Goal: Information Seeking & Learning: Learn about a topic

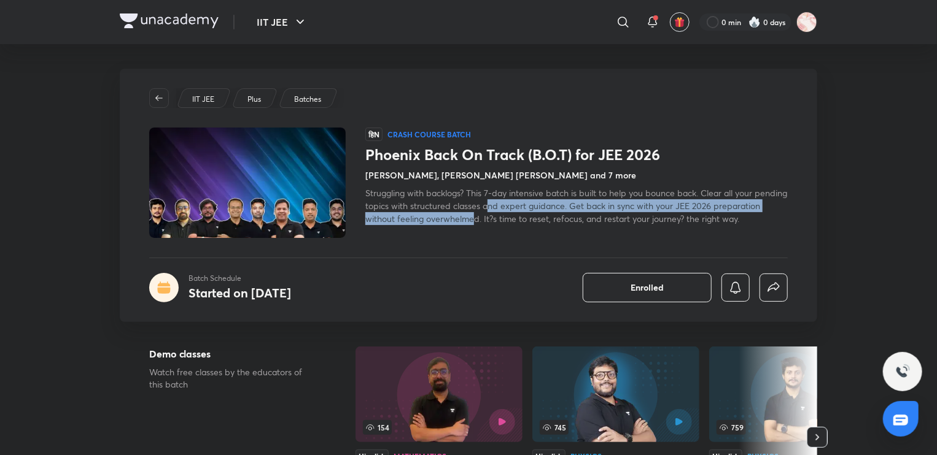
drag, startPoint x: 522, startPoint y: 203, endPoint x: 524, endPoint y: 222, distance: 18.6
click at [524, 222] on span "Struggling with backlogs? This 7-day intensive batch is built to help you bounc…" at bounding box center [576, 205] width 422 height 37
drag, startPoint x: 583, startPoint y: 221, endPoint x: 581, endPoint y: 208, distance: 12.9
click at [581, 208] on span "Struggling with backlogs? This 7-day intensive batch is built to help you bounc…" at bounding box center [576, 205] width 422 height 37
drag, startPoint x: 664, startPoint y: 219, endPoint x: 663, endPoint y: 211, distance: 8.0
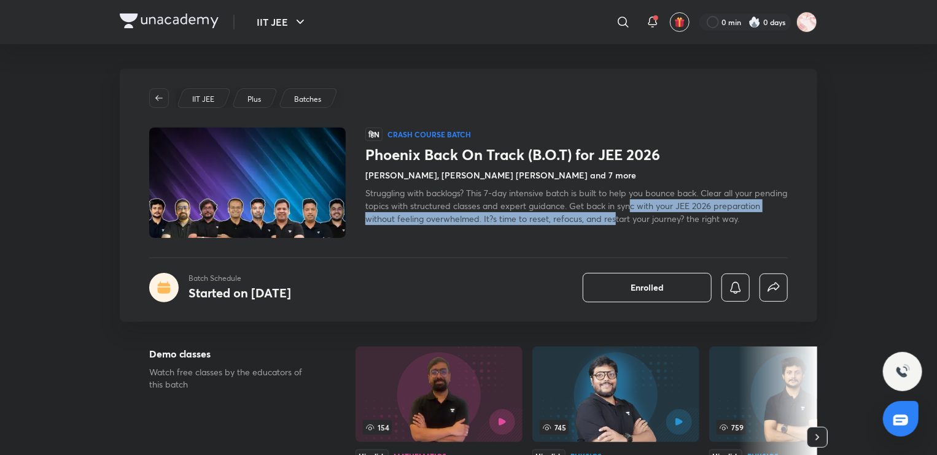
click at [663, 211] on span "Struggling with backlogs? This 7-day intensive batch is built to help you bounc…" at bounding box center [576, 205] width 422 height 37
drag, startPoint x: 711, startPoint y: 225, endPoint x: 715, endPoint y: 209, distance: 16.3
click at [715, 209] on div "Struggling with backlogs? This 7-day intensive batch is built to help you bounc…" at bounding box center [576, 206] width 422 height 39
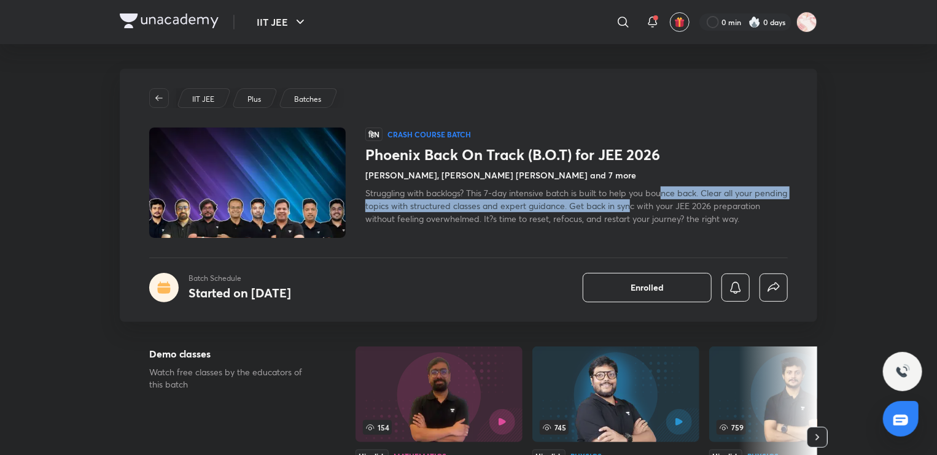
drag, startPoint x: 662, startPoint y: 194, endPoint x: 662, endPoint y: 201, distance: 7.4
click at [662, 201] on span "Struggling with backlogs? This 7-day intensive batch is built to help you bounc…" at bounding box center [576, 205] width 422 height 37
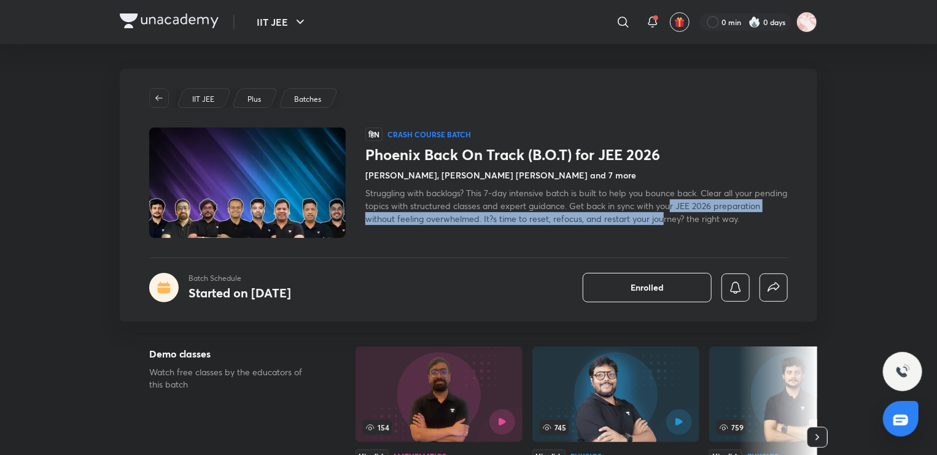
drag, startPoint x: 705, startPoint y: 207, endPoint x: 710, endPoint y: 222, distance: 15.5
click at [710, 222] on span "Struggling with backlogs? This 7-day intensive batch is built to help you bounc…" at bounding box center [576, 205] width 422 height 37
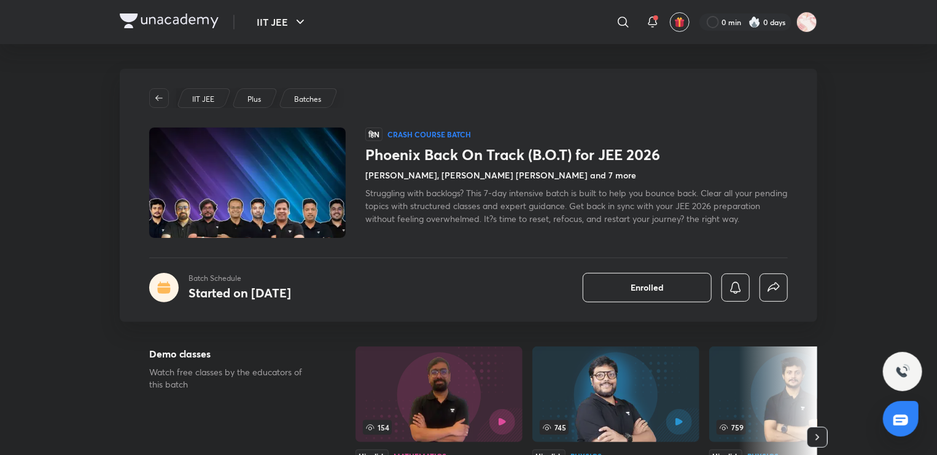
click at [723, 223] on span "Struggling with backlogs? This 7-day intensive batch is built to help you bounc…" at bounding box center [576, 205] width 422 height 37
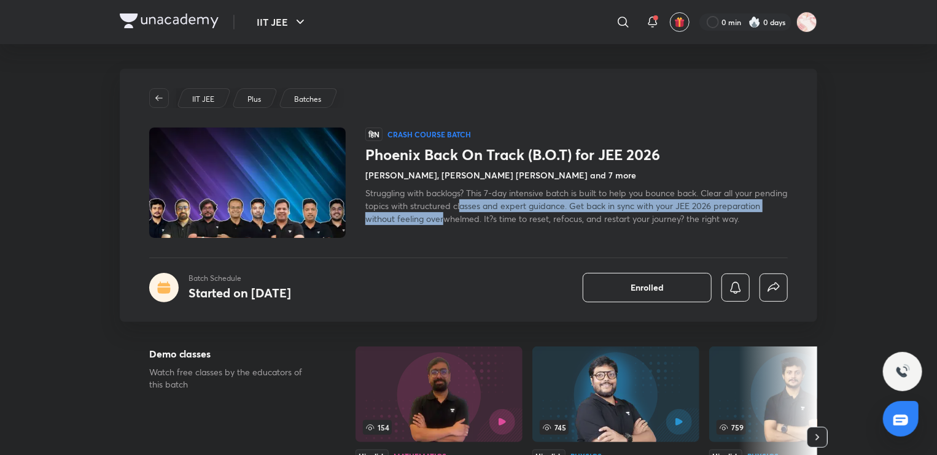
drag, startPoint x: 494, startPoint y: 208, endPoint x: 495, endPoint y: 221, distance: 12.9
click at [495, 221] on span "Struggling with backlogs? This 7-day intensive batch is built to help you bounc…" at bounding box center [576, 205] width 422 height 37
drag, startPoint x: 509, startPoint y: 217, endPoint x: 506, endPoint y: 208, distance: 9.7
click at [506, 208] on span "Struggling with backlogs? This 7-day intensive batch is built to help you bounc…" at bounding box center [576, 205] width 422 height 37
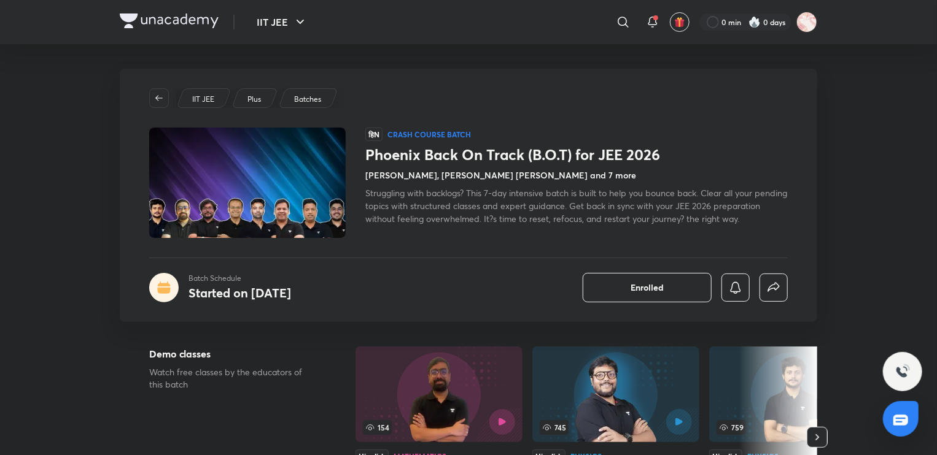
click at [491, 202] on span "Struggling with backlogs? This 7-day intensive batch is built to help you bounc…" at bounding box center [576, 205] width 422 height 37
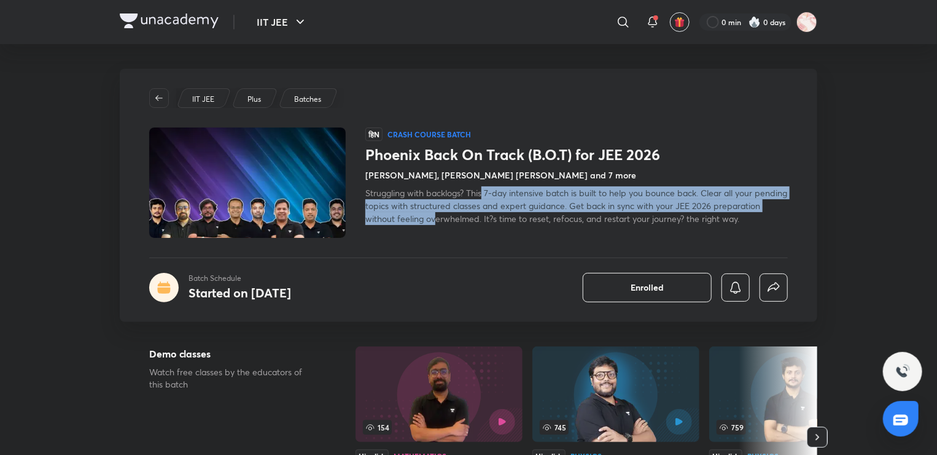
drag, startPoint x: 485, startPoint y: 198, endPoint x: 484, endPoint y: 223, distance: 25.2
click at [484, 223] on div "Struggling with backlogs? This 7-day intensive batch is built to help you bounc…" at bounding box center [576, 206] width 422 height 39
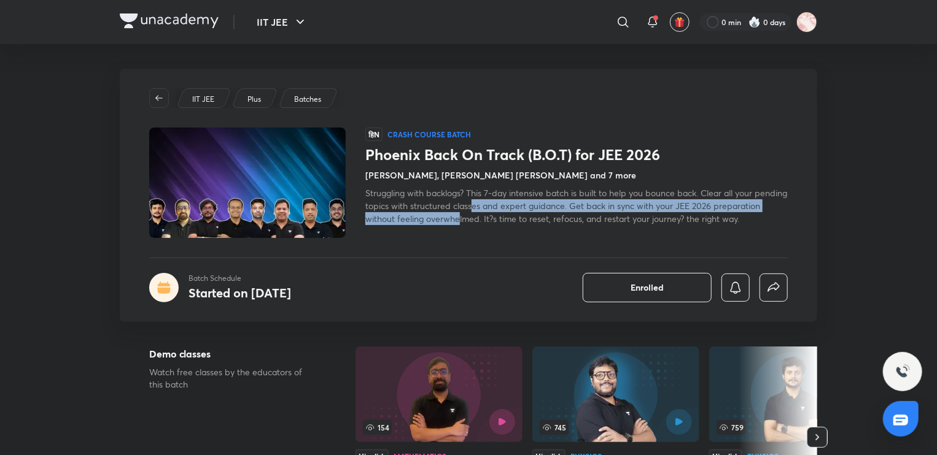
drag, startPoint x: 506, startPoint y: 215, endPoint x: 506, endPoint y: 207, distance: 8.6
click at [506, 207] on span "Struggling with backlogs? This 7-day intensive batch is built to help you bounc…" at bounding box center [576, 205] width 422 height 37
drag, startPoint x: 584, startPoint y: 223, endPoint x: 577, endPoint y: 205, distance: 19.0
click at [577, 205] on span "Struggling with backlogs? This 7-day intensive batch is built to help you bounc…" at bounding box center [576, 205] width 422 height 37
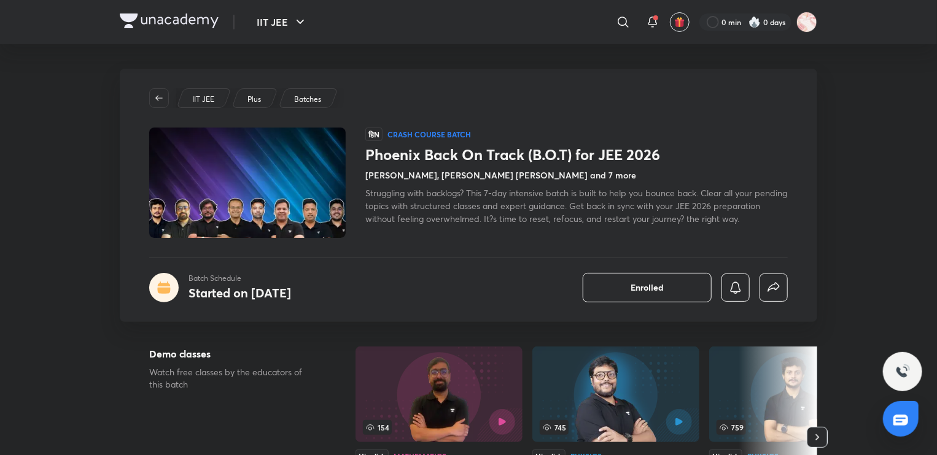
click at [622, 221] on span "Struggling with backlogs? This 7-day intensive batch is built to help you bounc…" at bounding box center [576, 205] width 422 height 37
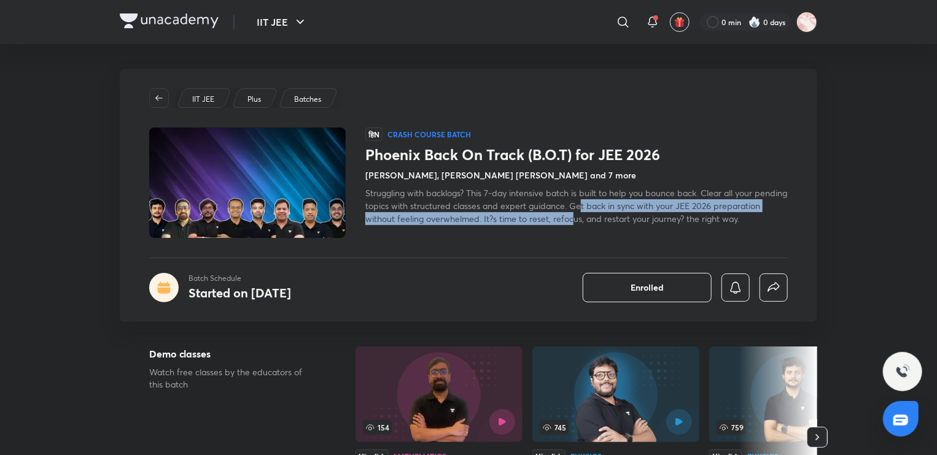
drag, startPoint x: 622, startPoint y: 221, endPoint x: 613, endPoint y: 210, distance: 14.4
click at [613, 210] on span "Struggling with backlogs? This 7-day intensive batch is built to help you bounc…" at bounding box center [576, 205] width 422 height 37
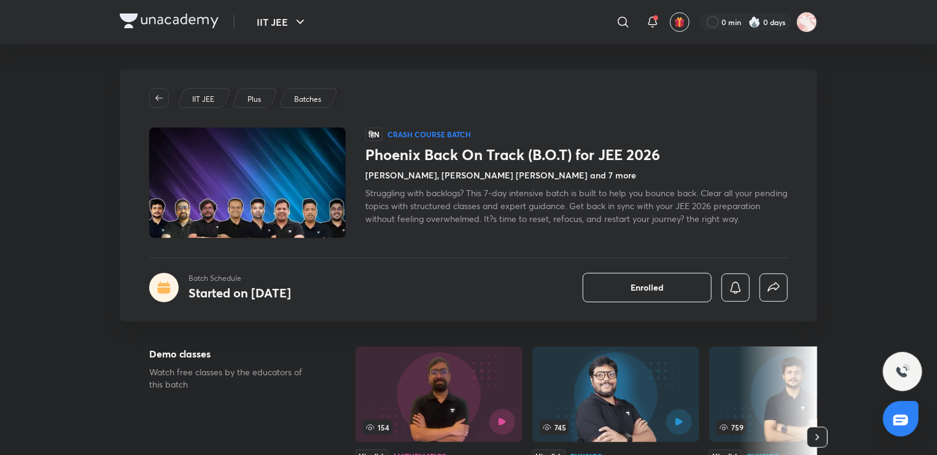
click at [661, 218] on span "Struggling with backlogs? This 7-day intensive batch is built to help you bounc…" at bounding box center [576, 205] width 422 height 37
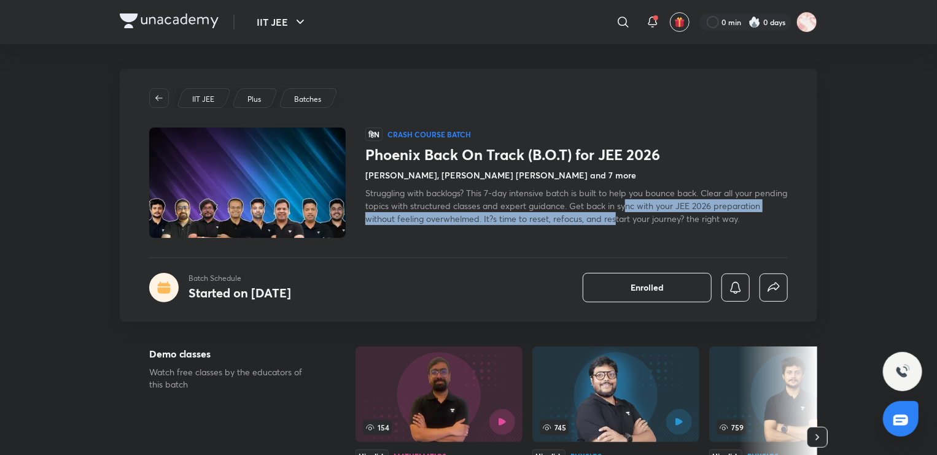
drag, startPoint x: 661, startPoint y: 218, endPoint x: 658, endPoint y: 208, distance: 10.3
click at [658, 208] on span "Struggling with backlogs? This 7-day intensive batch is built to help you bounc…" at bounding box center [576, 205] width 422 height 37
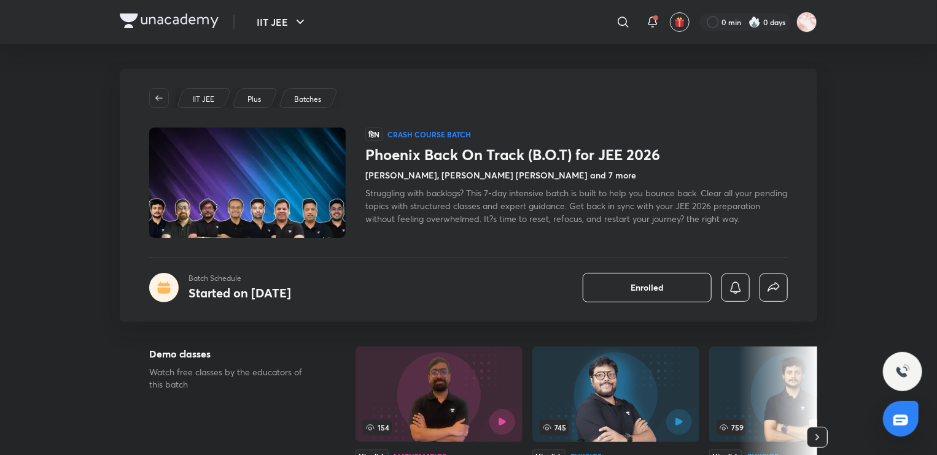
click at [689, 220] on span "Struggling with backlogs? This 7-day intensive batch is built to help you bounc…" at bounding box center [576, 205] width 422 height 37
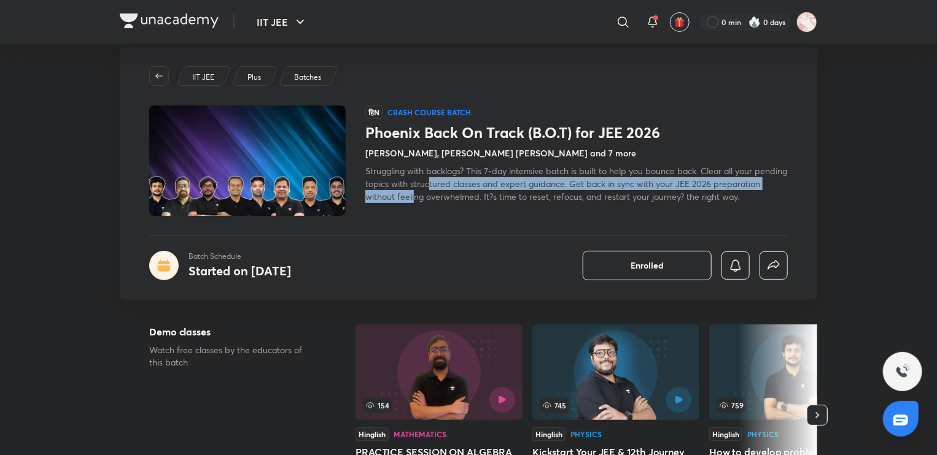
drag, startPoint x: 463, startPoint y: 181, endPoint x: 465, endPoint y: 196, distance: 14.8
click at [465, 196] on span "Struggling with backlogs? This 7-day intensive batch is built to help you bounc…" at bounding box center [576, 183] width 422 height 37
drag, startPoint x: 501, startPoint y: 198, endPoint x: 500, endPoint y: 184, distance: 14.8
click at [500, 184] on span "Struggling with backlogs? This 7-day intensive batch is built to help you bounc…" at bounding box center [576, 183] width 422 height 37
drag, startPoint x: 557, startPoint y: 198, endPoint x: 554, endPoint y: 184, distance: 15.0
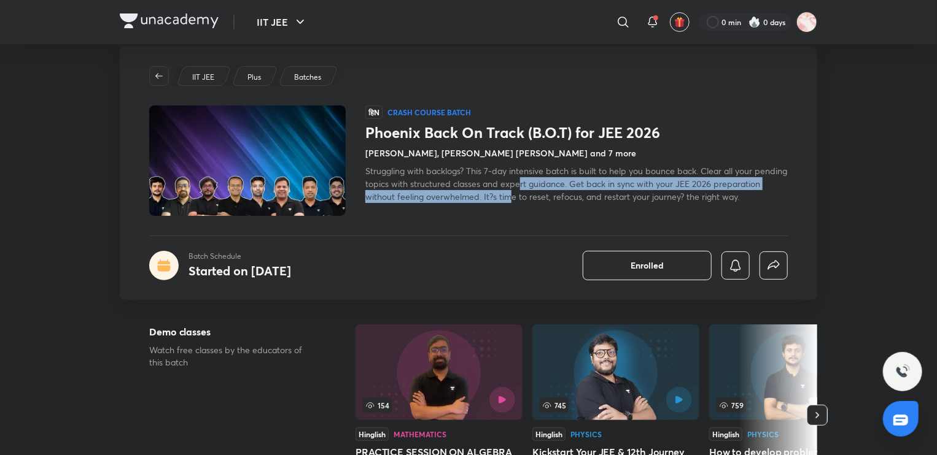
click at [554, 184] on span "Struggling with backlogs? This 7-day intensive batch is built to help you bounc…" at bounding box center [576, 183] width 422 height 37
drag, startPoint x: 583, startPoint y: 195, endPoint x: 579, endPoint y: 182, distance: 13.4
click at [579, 182] on span "Struggling with backlogs? This 7-day intensive batch is built to help you bounc…" at bounding box center [576, 183] width 422 height 37
drag, startPoint x: 616, startPoint y: 194, endPoint x: 609, endPoint y: 182, distance: 14.0
click at [609, 182] on span "Struggling with backlogs? This 7-day intensive batch is built to help you bounc…" at bounding box center [576, 183] width 422 height 37
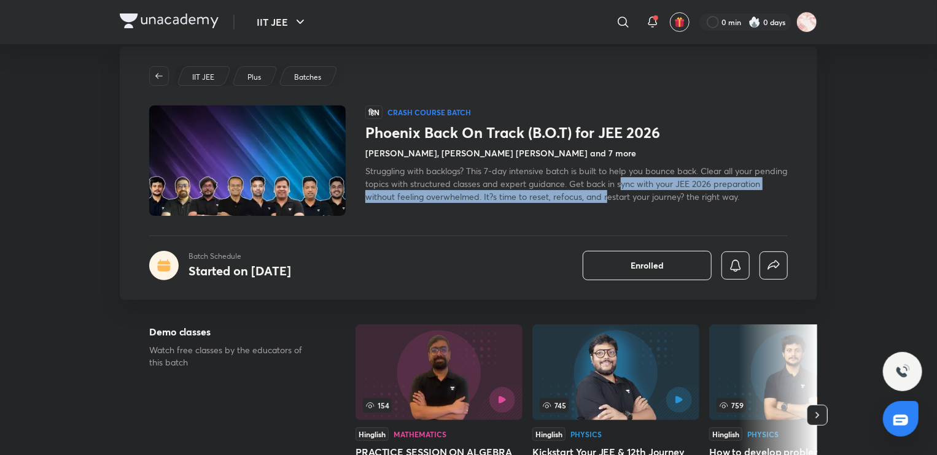
drag, startPoint x: 653, startPoint y: 195, endPoint x: 656, endPoint y: 188, distance: 6.9
click at [656, 188] on span "Struggling with backlogs? This 7-day intensive batch is built to help you bounc…" at bounding box center [576, 183] width 422 height 37
drag, startPoint x: 661, startPoint y: 195, endPoint x: 660, endPoint y: 188, distance: 6.8
click at [660, 188] on span "Struggling with backlogs? This 7-day intensive batch is built to help you bounc…" at bounding box center [576, 183] width 422 height 37
drag, startPoint x: 689, startPoint y: 190, endPoint x: 688, endPoint y: 181, distance: 9.3
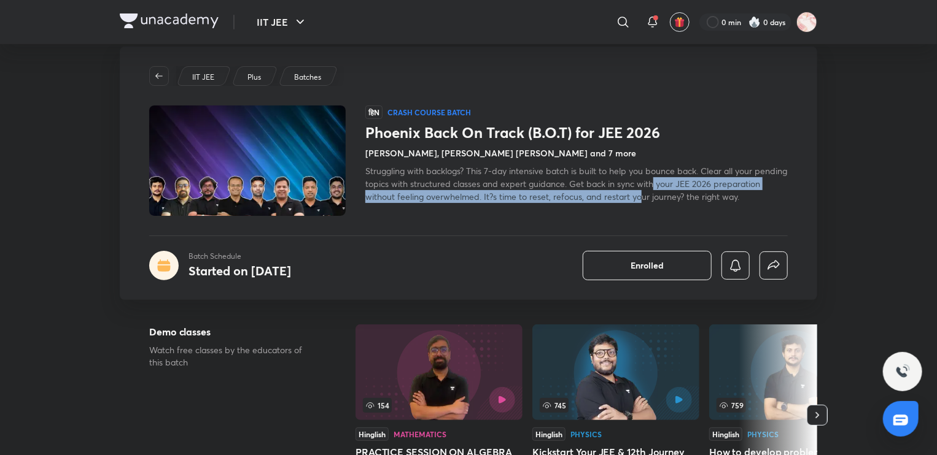
click at [688, 181] on span "Struggling with backlogs? This 7-day intensive batch is built to help you bounc…" at bounding box center [576, 183] width 422 height 37
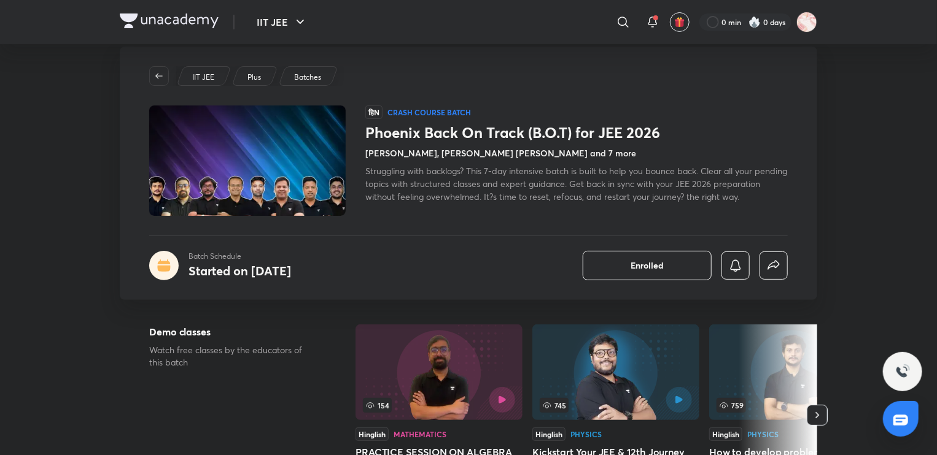
click at [712, 203] on div "हिN Crash course Batch Phoenix Back On Track (B.O.T) for JEE 2026 [PERSON_NAME]…" at bounding box center [576, 161] width 422 height 110
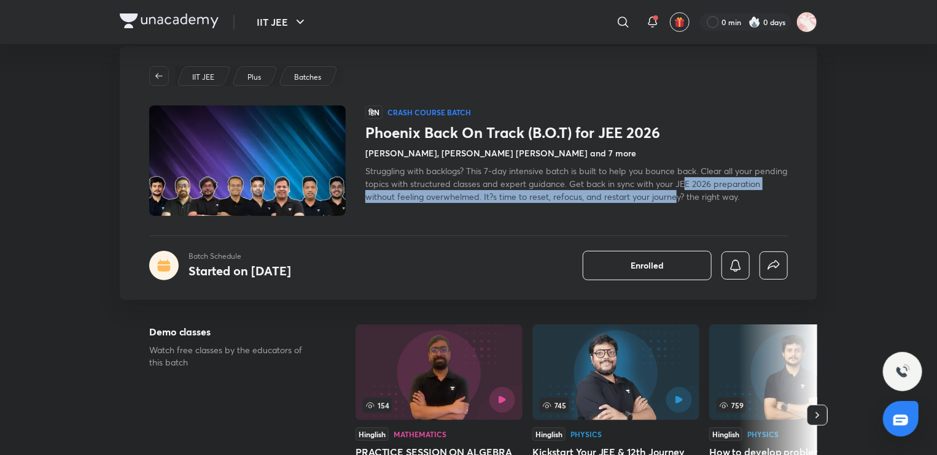
drag, startPoint x: 722, startPoint y: 200, endPoint x: 718, endPoint y: 184, distance: 16.5
click at [718, 184] on span "Struggling with backlogs? This 7-day intensive batch is built to help you bounc…" at bounding box center [576, 183] width 422 height 37
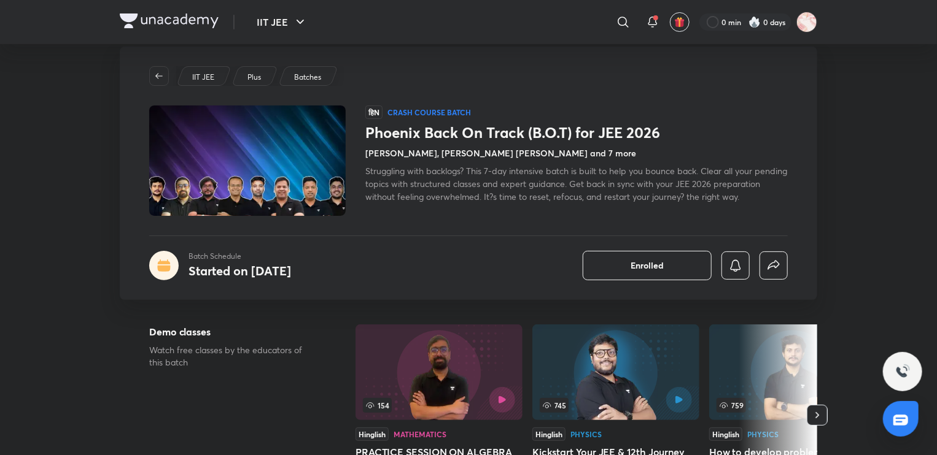
click at [690, 176] on div "Struggling with backlogs? This 7-day intensive batch is built to help you bounc…" at bounding box center [576, 184] width 422 height 39
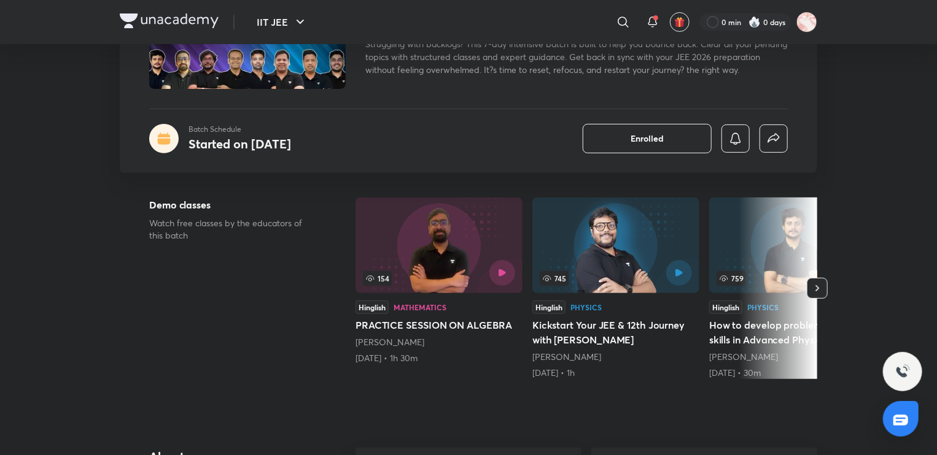
scroll to position [167, 0]
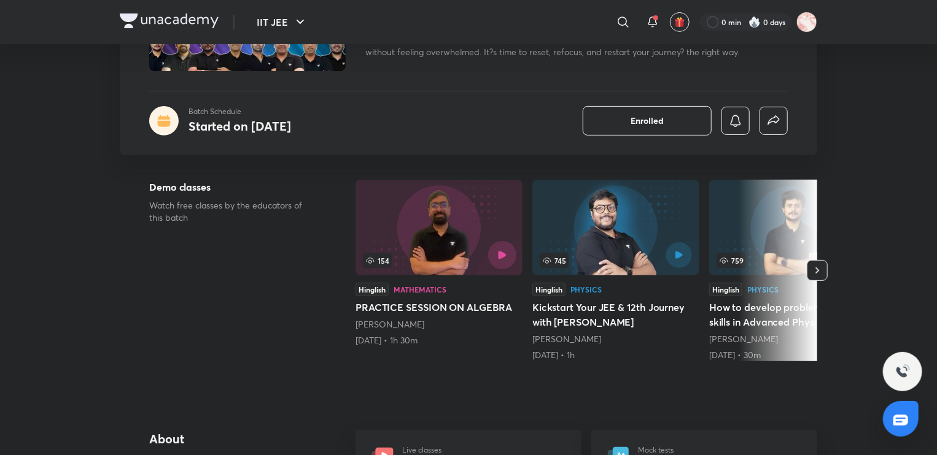
click at [514, 254] on button "button" at bounding box center [502, 255] width 28 height 28
